Goal: Task Accomplishment & Management: Use online tool/utility

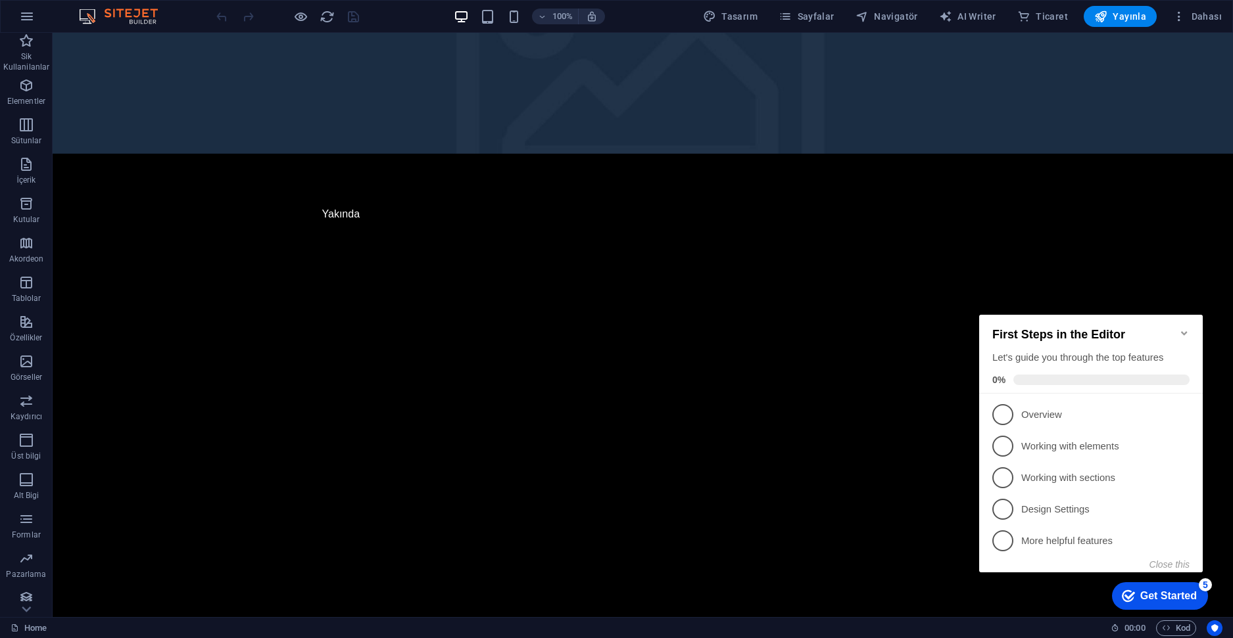
click at [1181, 328] on icon "Minimize checklist" at bounding box center [1184, 333] width 11 height 11
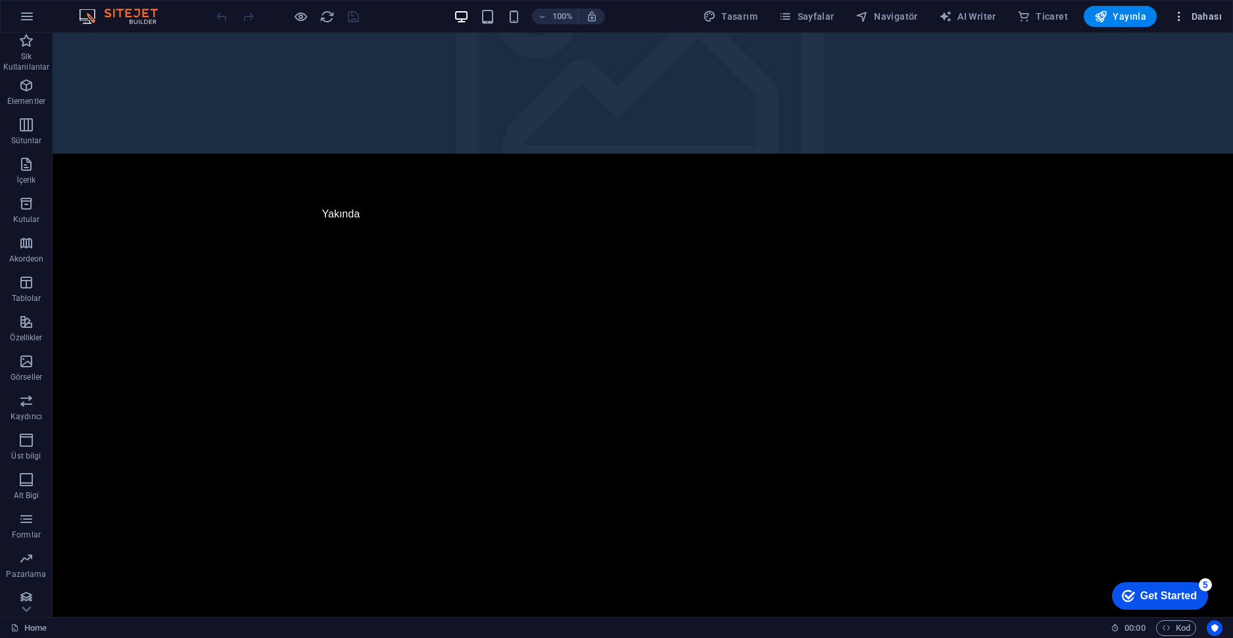
click at [1184, 18] on icon "button" at bounding box center [1178, 16] width 13 height 13
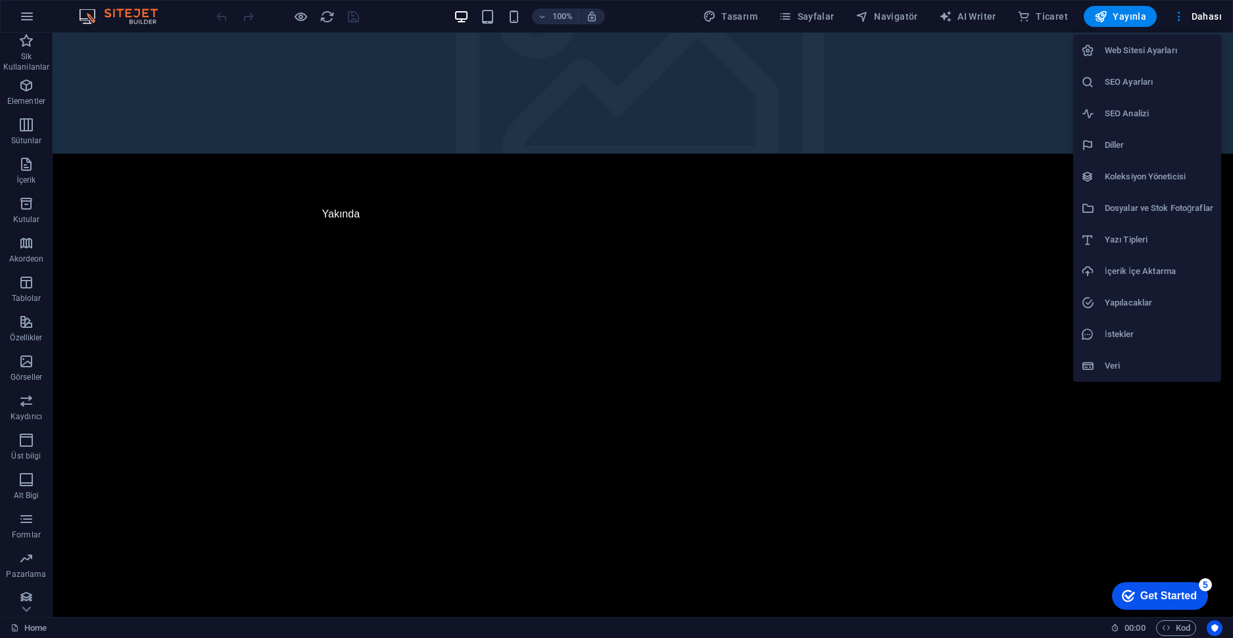
click at [1181, 13] on div at bounding box center [616, 319] width 1233 height 638
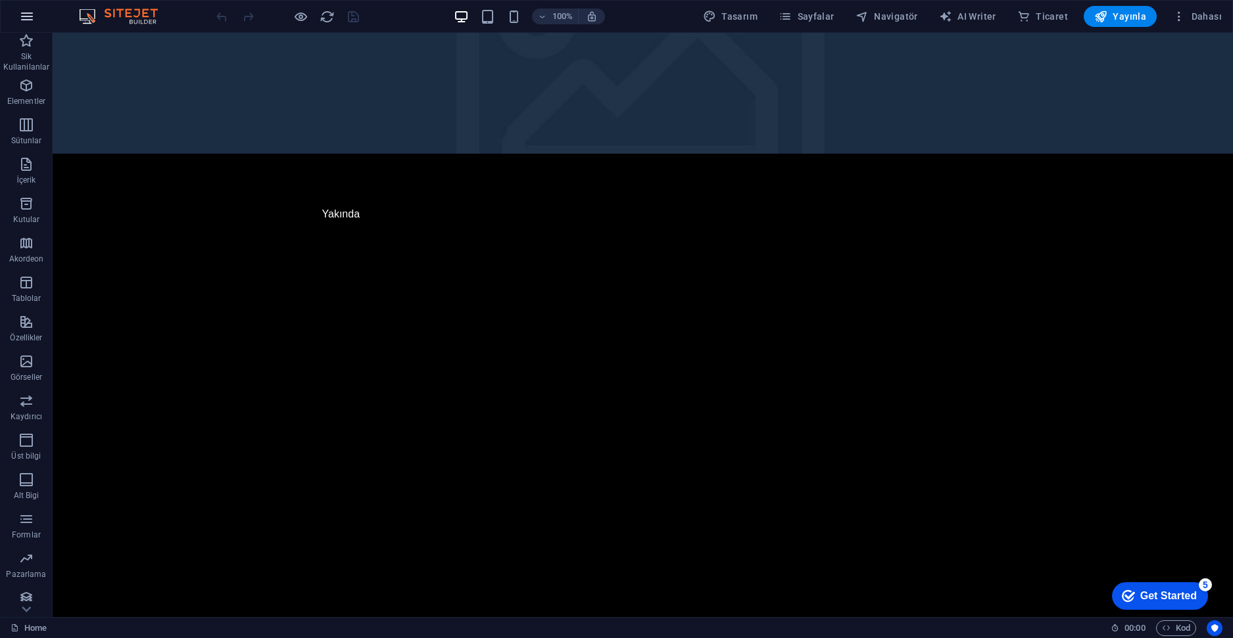
click at [26, 18] on icon "button" at bounding box center [27, 17] width 16 height 16
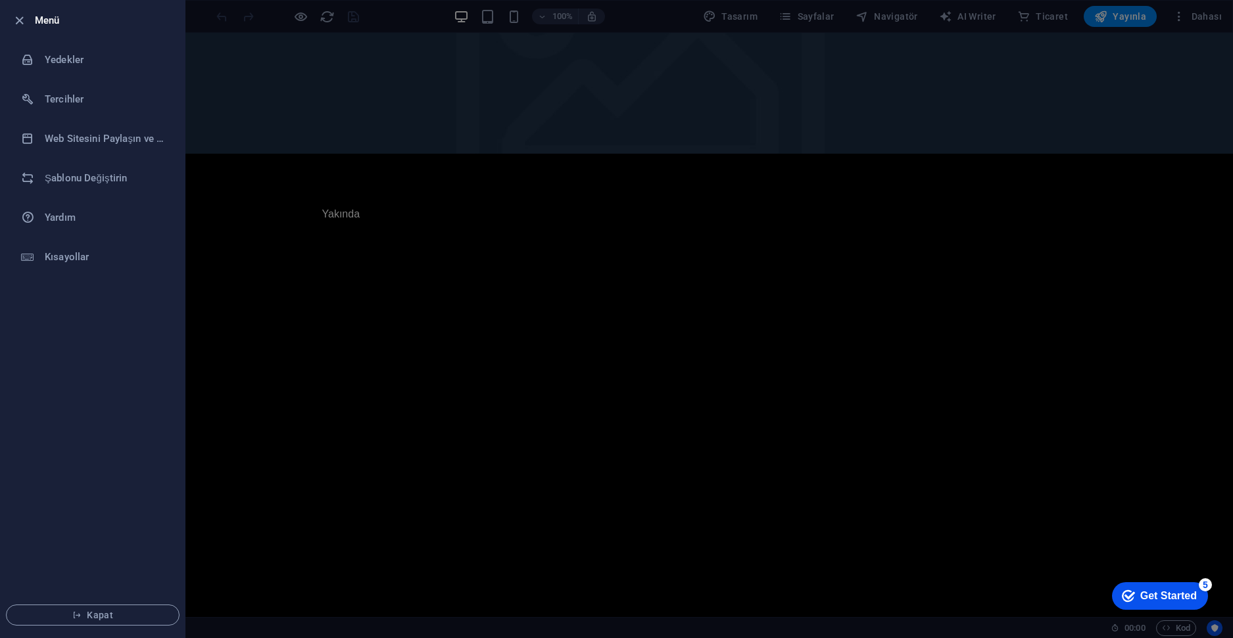
click at [262, 94] on div at bounding box center [616, 319] width 1233 height 638
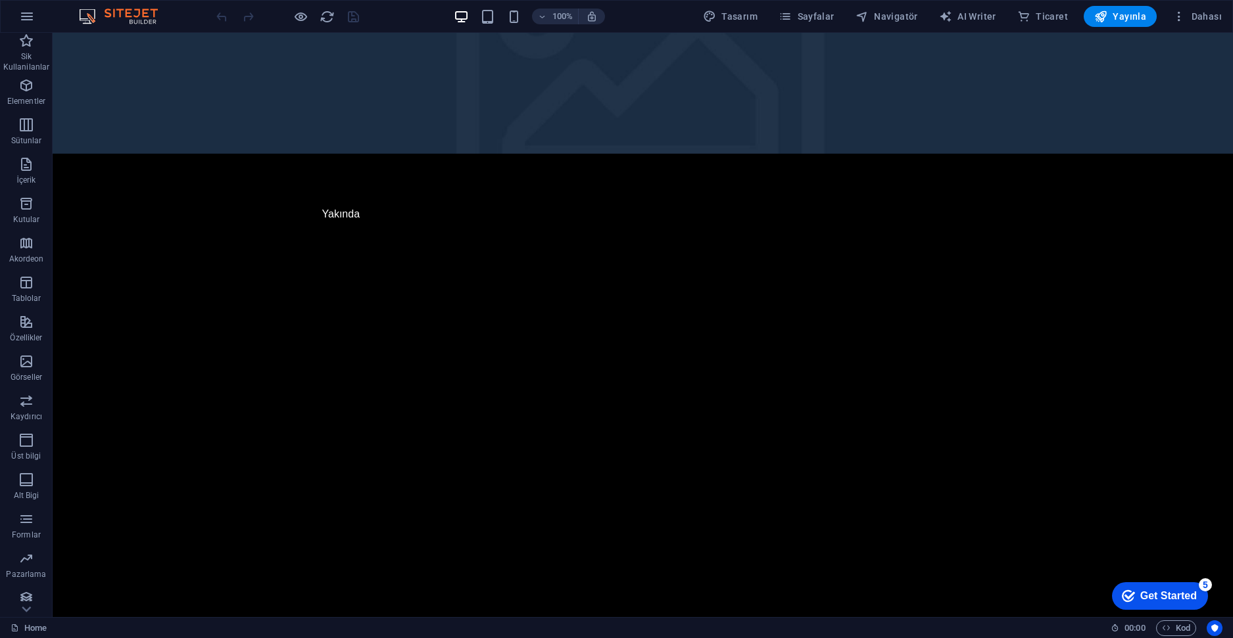
click at [105, 12] on img at bounding box center [125, 17] width 99 height 16
click at [87, 12] on img at bounding box center [125, 17] width 99 height 16
click at [133, 14] on img at bounding box center [125, 17] width 99 height 16
click at [142, 24] on img at bounding box center [125, 17] width 99 height 16
click at [36, 47] on span "Sik Kullanilanlar" at bounding box center [26, 54] width 53 height 42
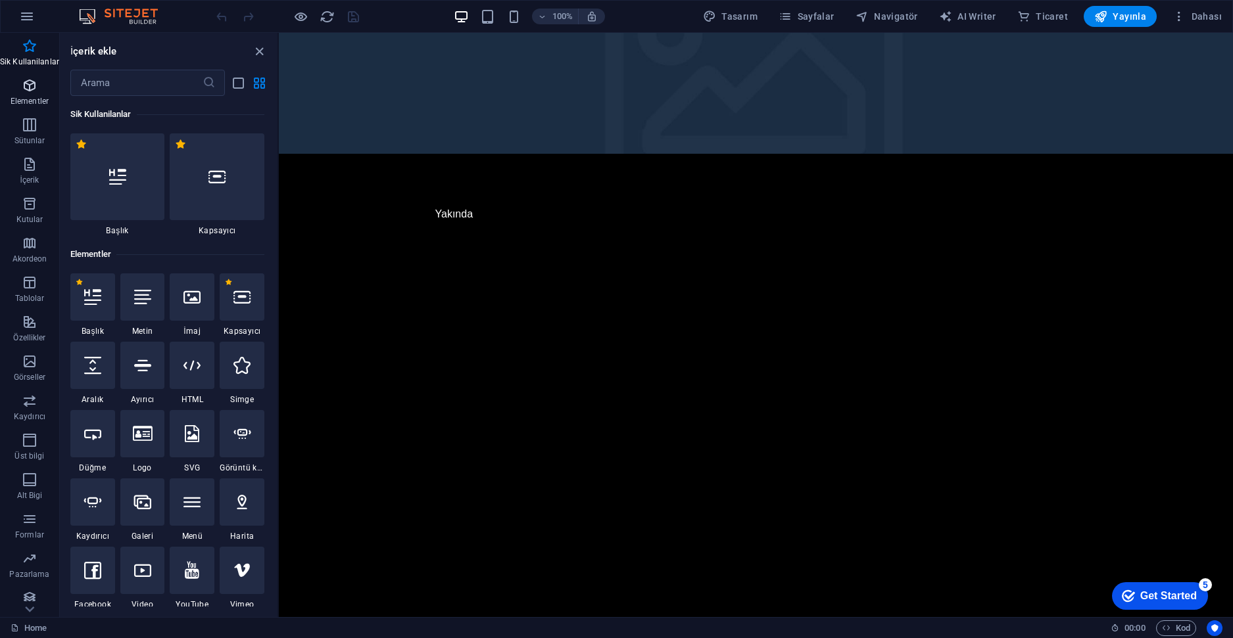
click at [23, 78] on icon "button" at bounding box center [30, 86] width 16 height 16
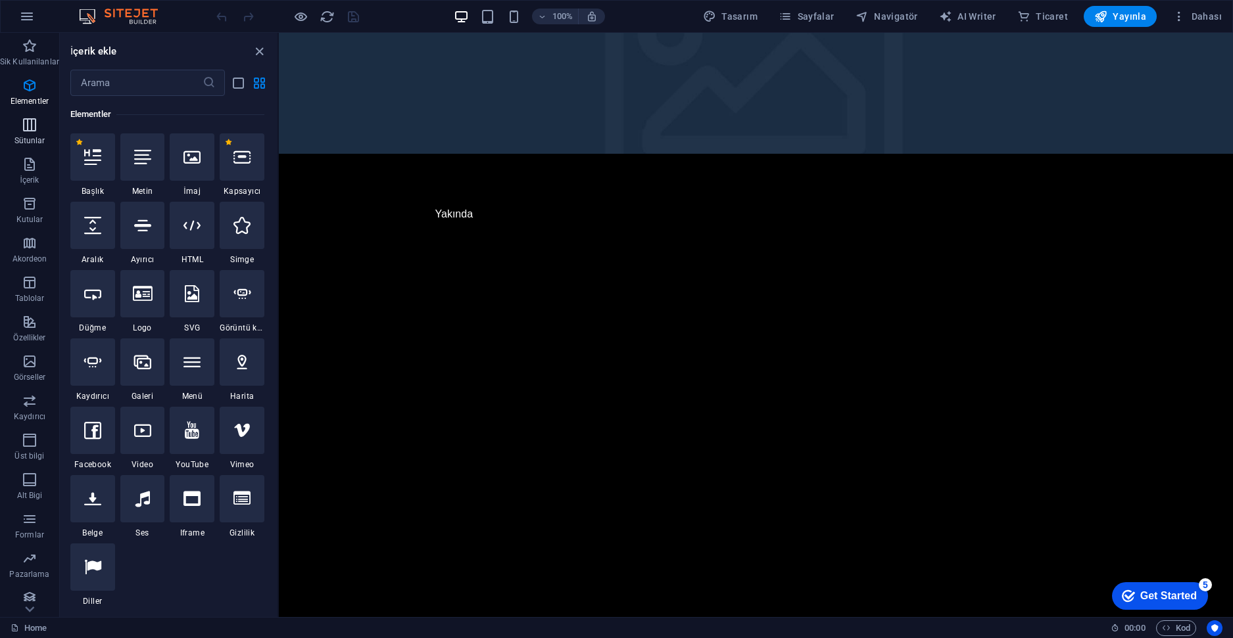
click at [27, 128] on icon "button" at bounding box center [30, 125] width 16 height 16
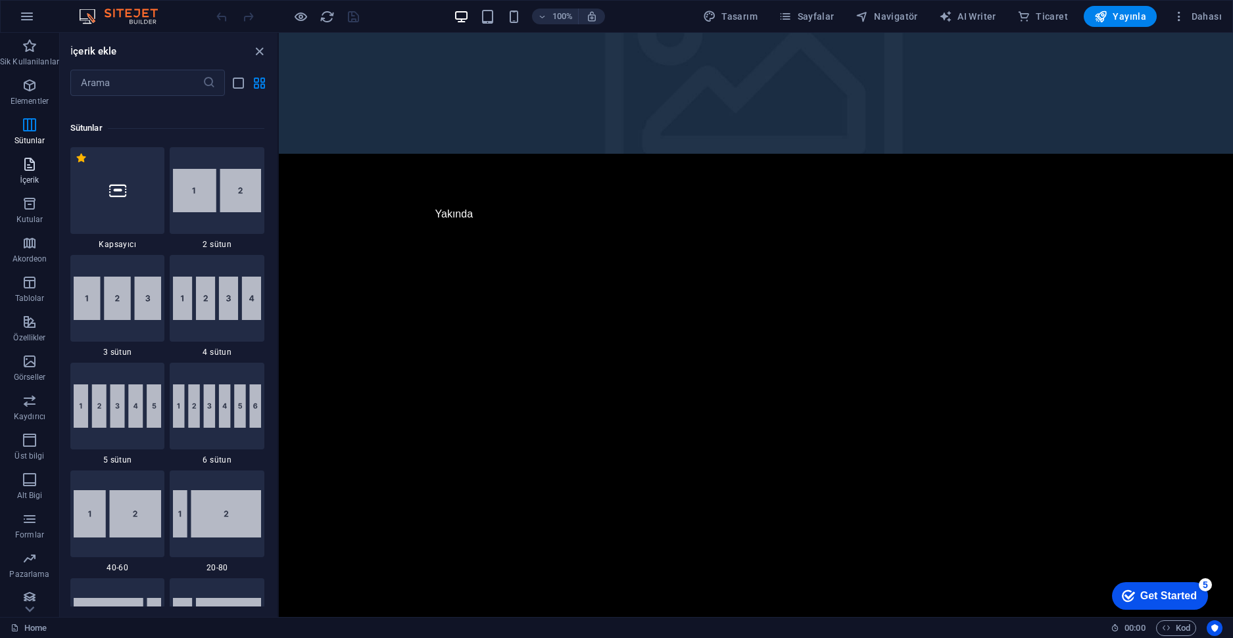
click at [37, 164] on span "İçerik" at bounding box center [29, 172] width 59 height 32
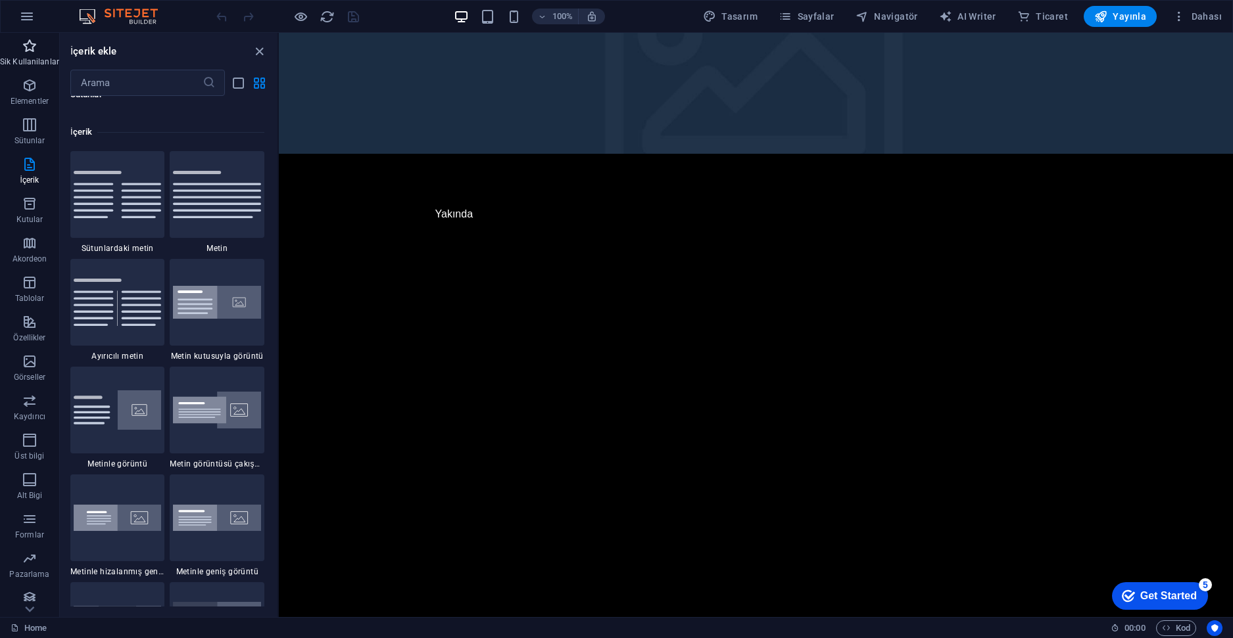
click at [34, 45] on icon "button" at bounding box center [30, 46] width 16 height 16
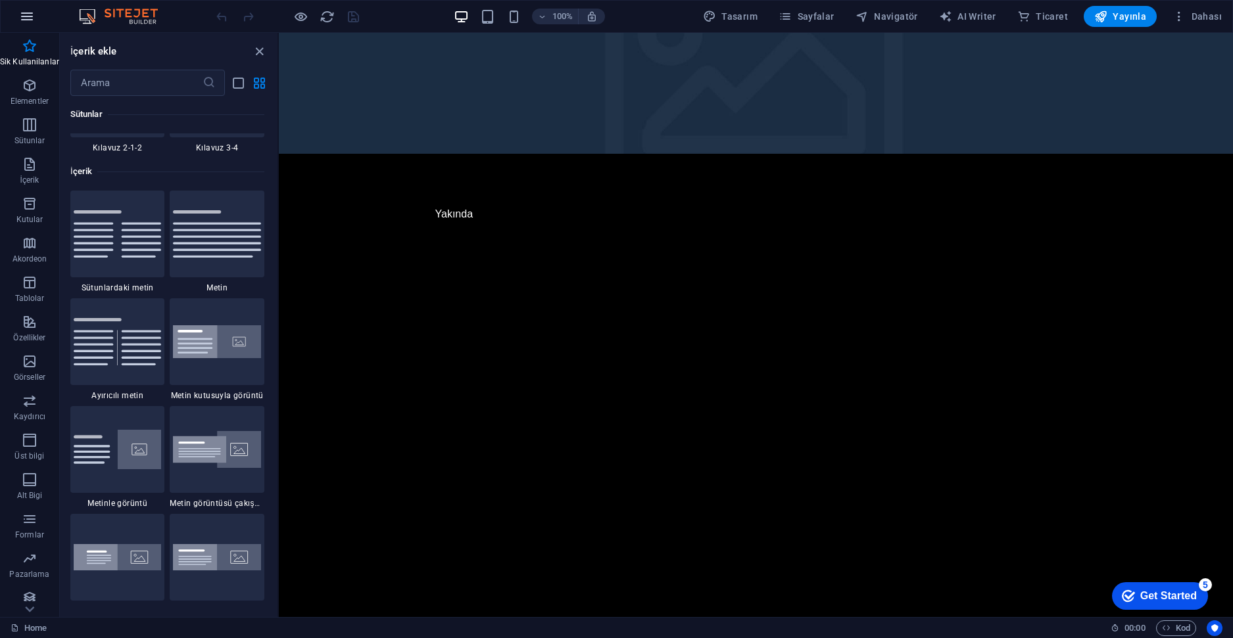
scroll to position [1819, 0]
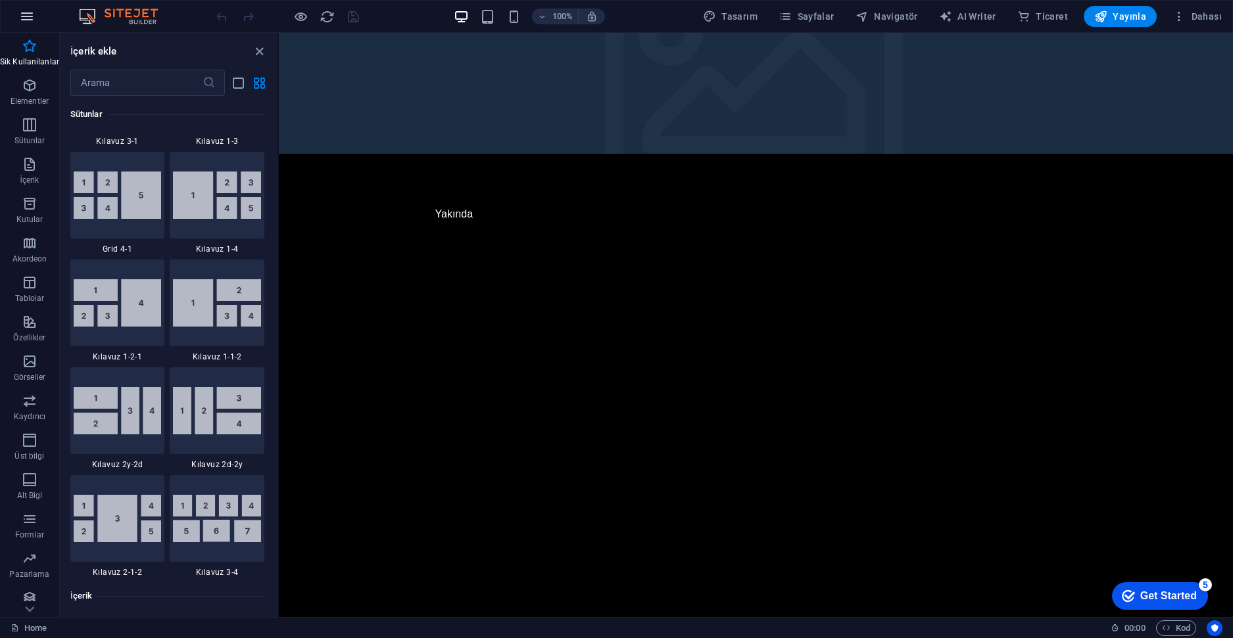
click at [25, 9] on icon "button" at bounding box center [27, 17] width 16 height 16
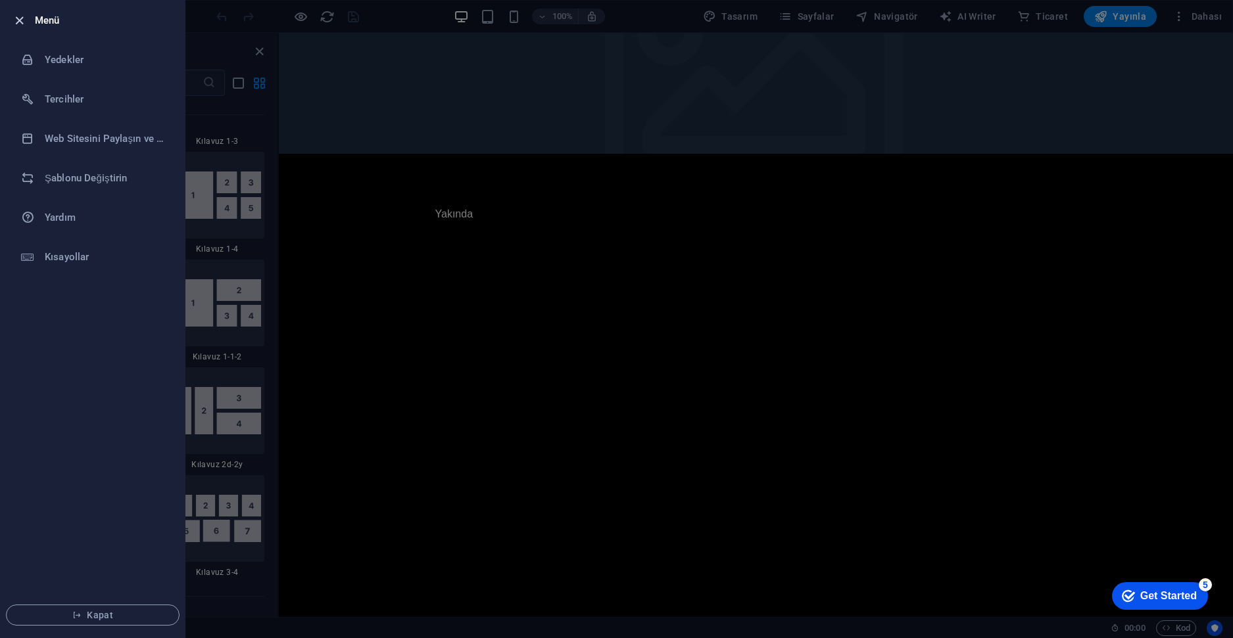
click at [25, 22] on icon "button" at bounding box center [19, 20] width 15 height 15
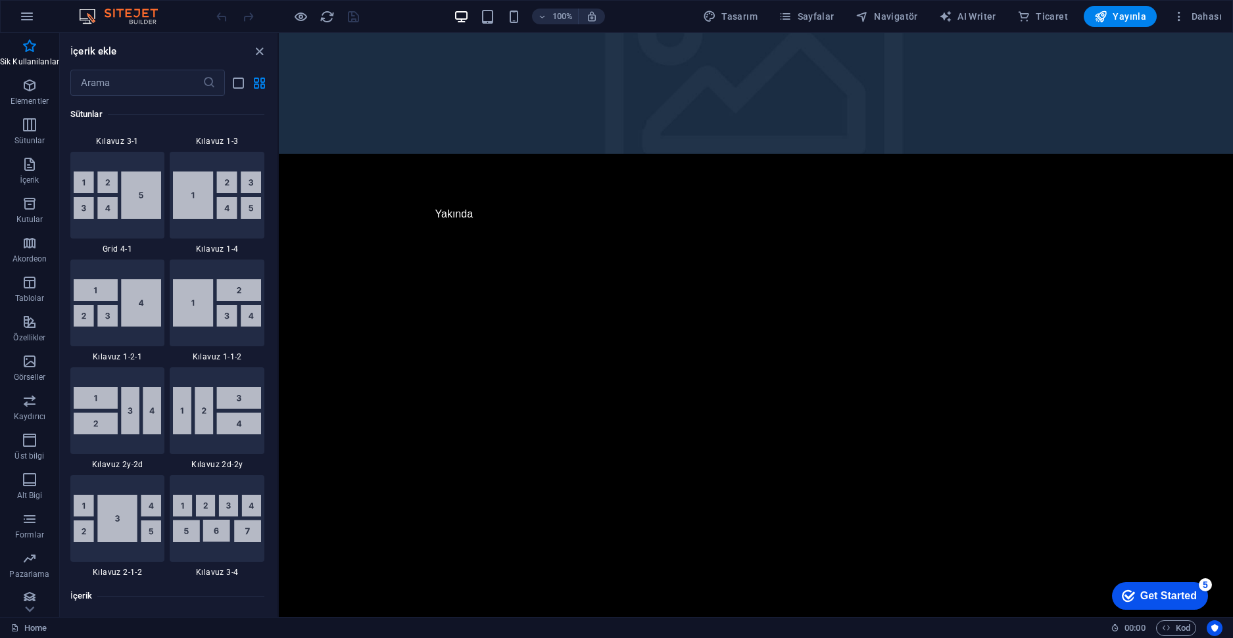
click at [25, 22] on icon "button" at bounding box center [27, 17] width 16 height 16
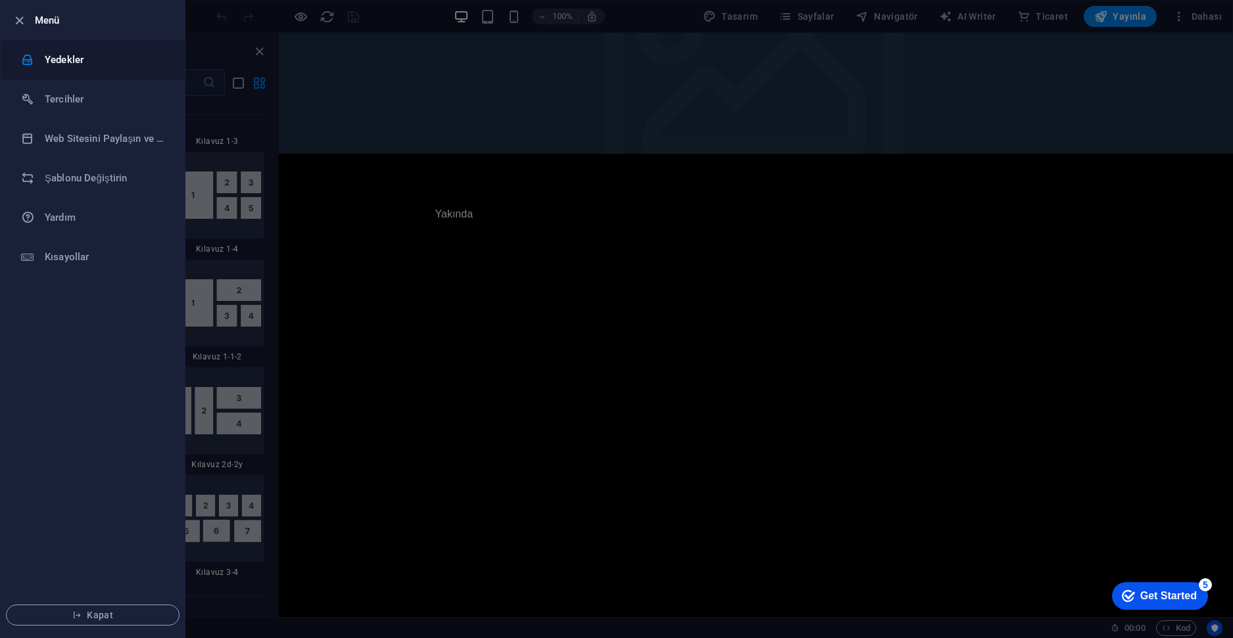
click at [46, 55] on h6 "Yedekler" at bounding box center [106, 60] width 122 height 16
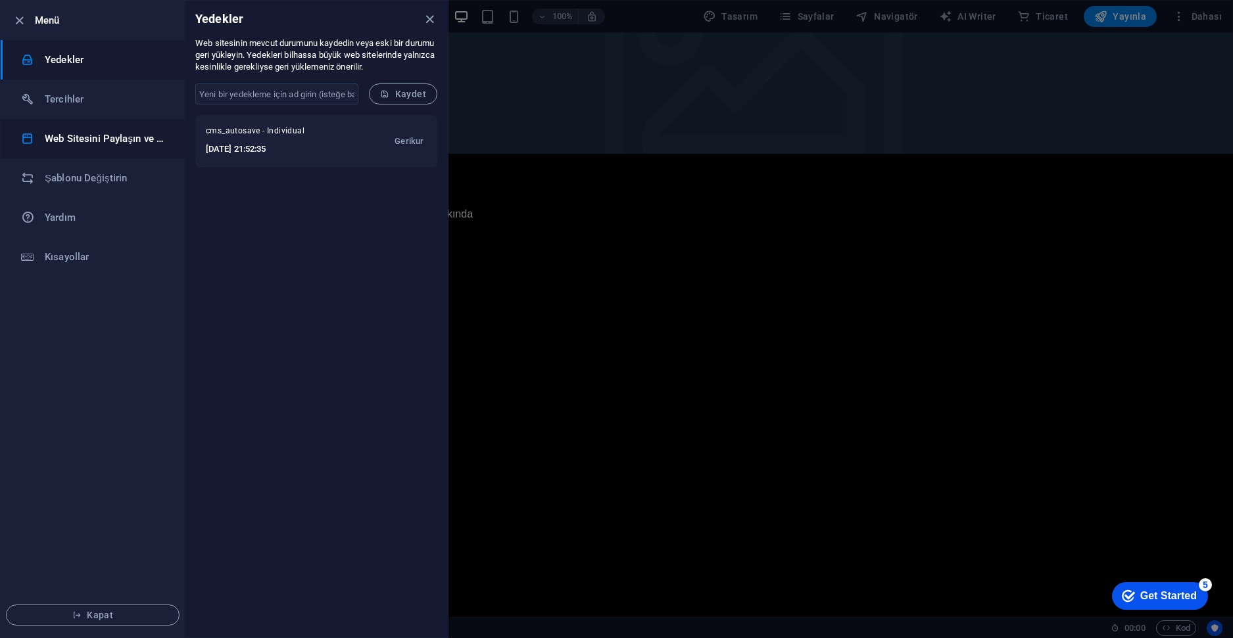
click at [100, 128] on li "Web Sitesini Paylaşın ve [GEOGRAPHIC_DATA]" at bounding box center [93, 138] width 184 height 39
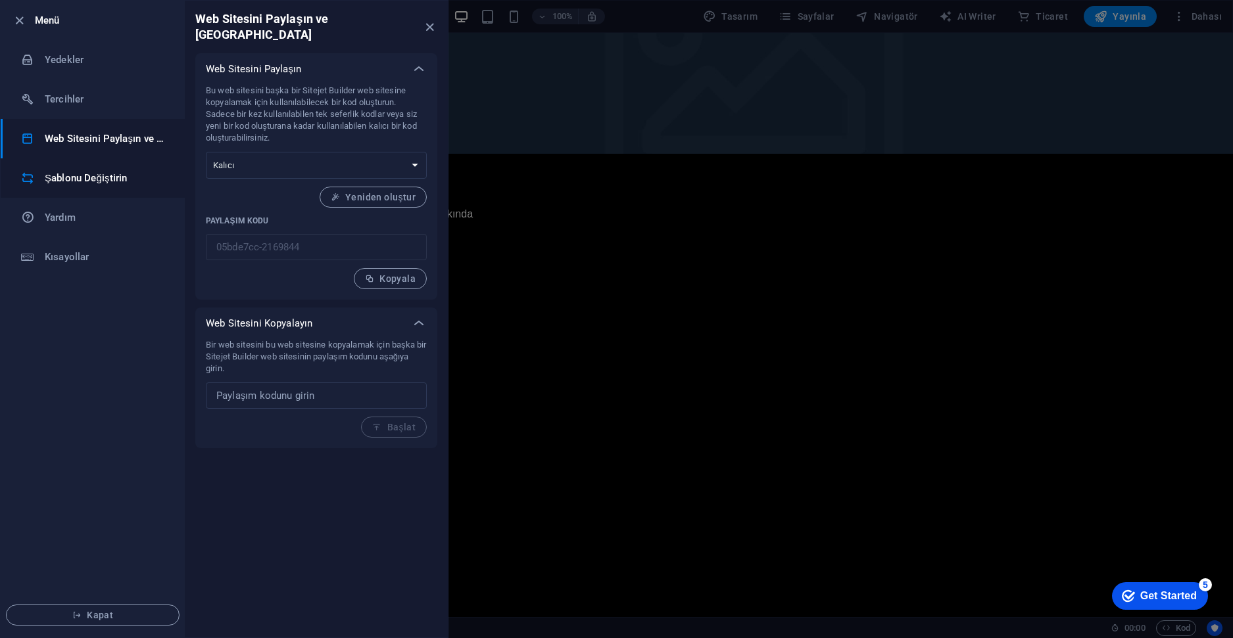
click at [93, 181] on h6 "Şablonu Değiştirin" at bounding box center [106, 178] width 122 height 16
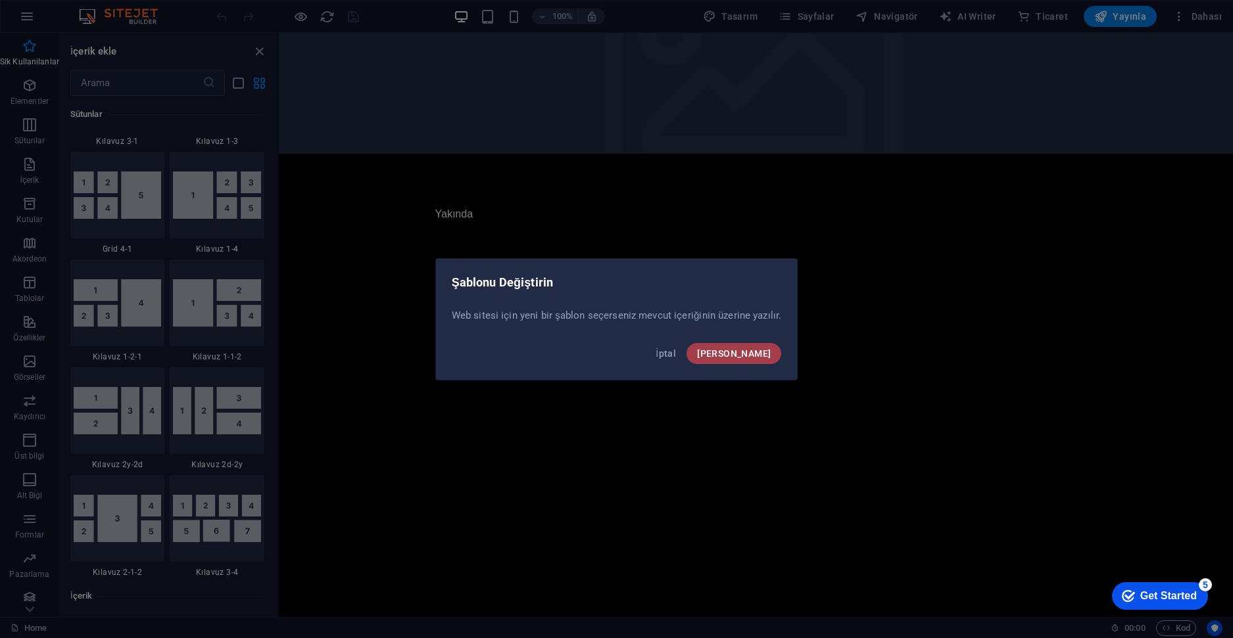
click at [765, 358] on span "[PERSON_NAME]" at bounding box center [734, 353] width 74 height 11
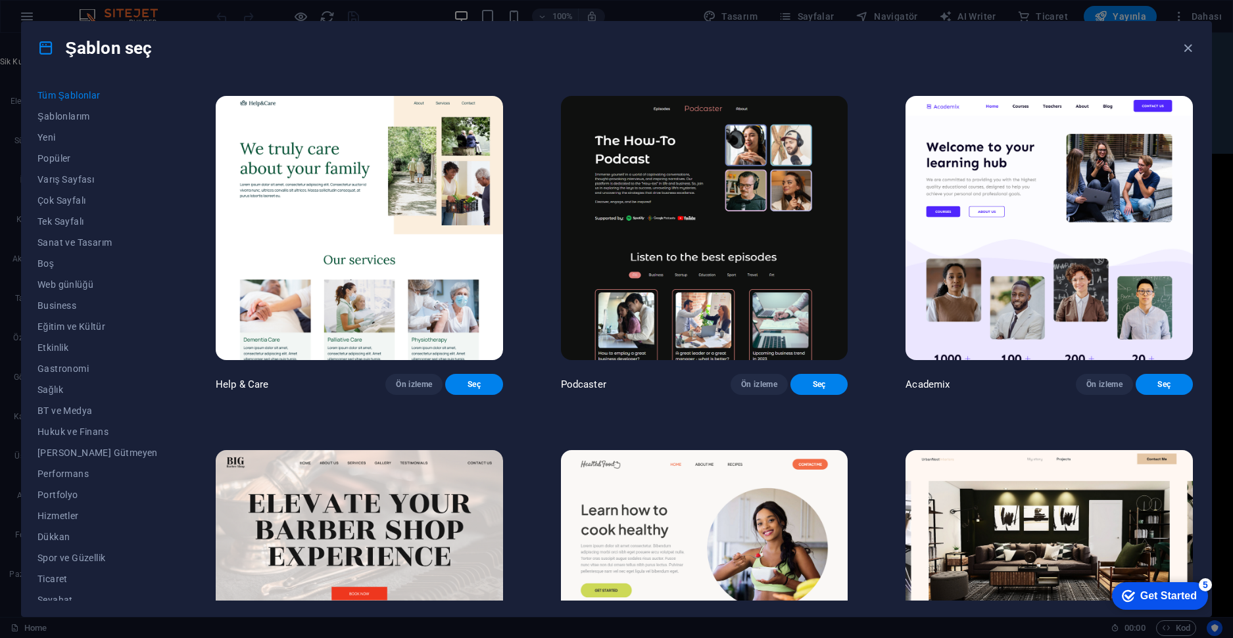
scroll to position [526, 0]
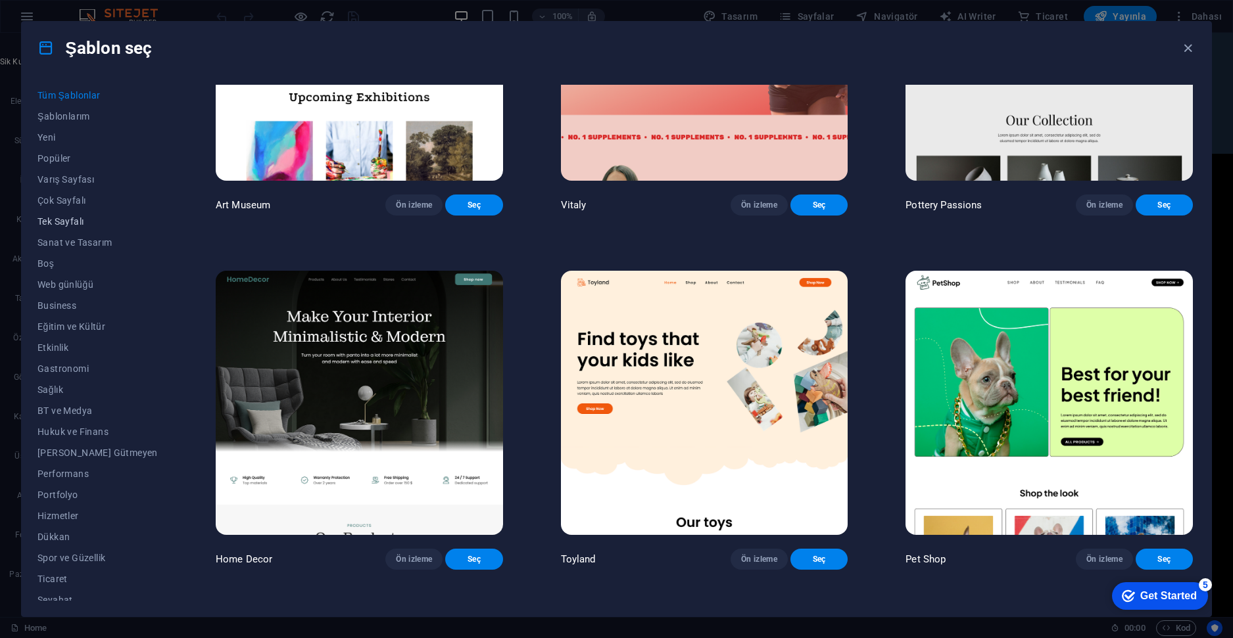
click at [68, 215] on button "Tek Sayfalı" at bounding box center [97, 221] width 120 height 21
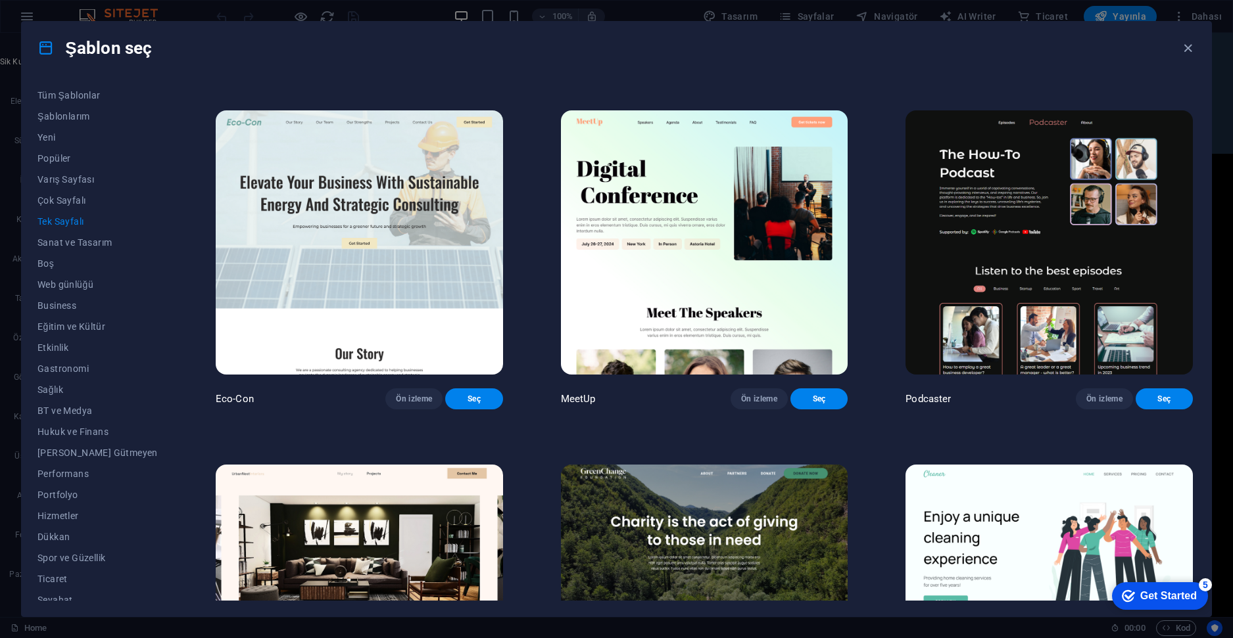
scroll to position [690, 0]
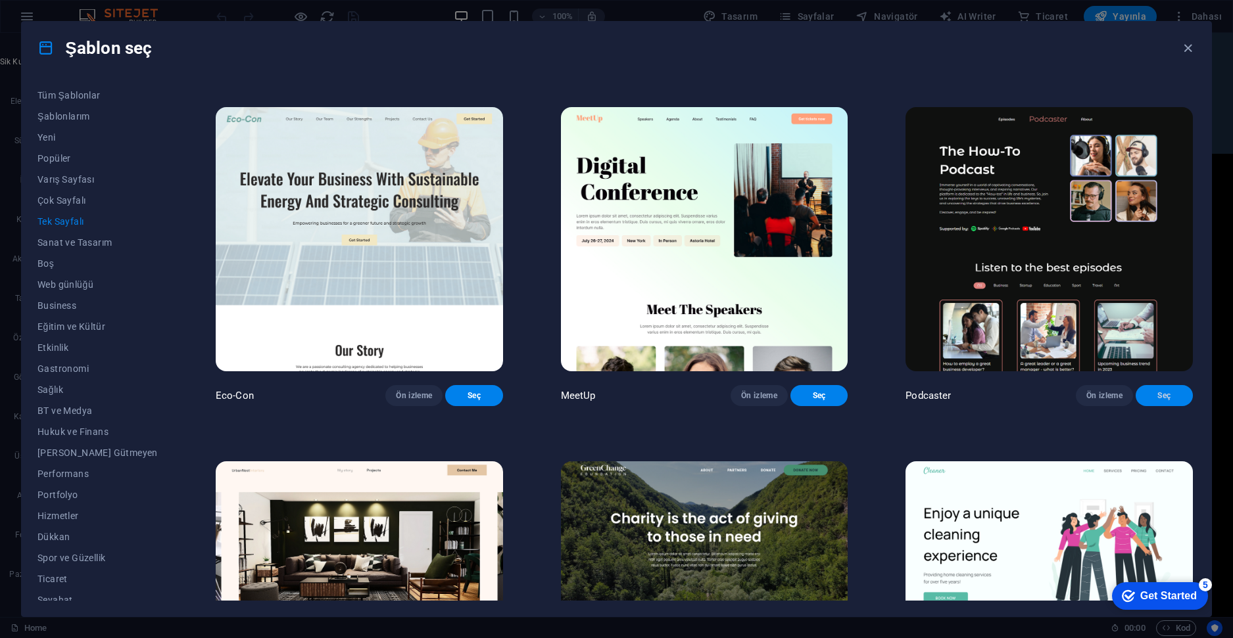
click at [1165, 401] on span "Seç" at bounding box center [1164, 396] width 36 height 11
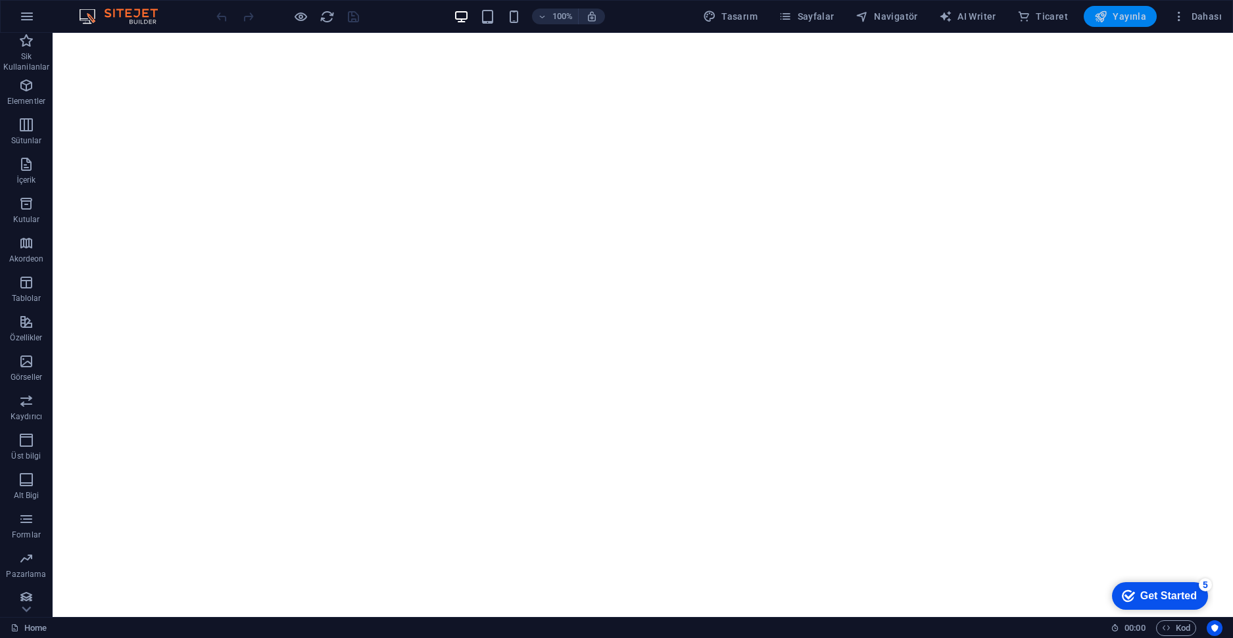
click at [1118, 14] on span "Yayınla" at bounding box center [1120, 16] width 52 height 13
